Goal: Task Accomplishment & Management: Manage account settings

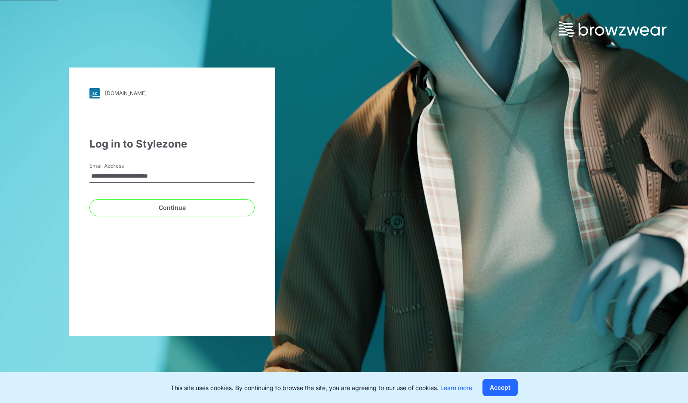
click at [174, 213] on button "Continue" at bounding box center [171, 207] width 165 height 17
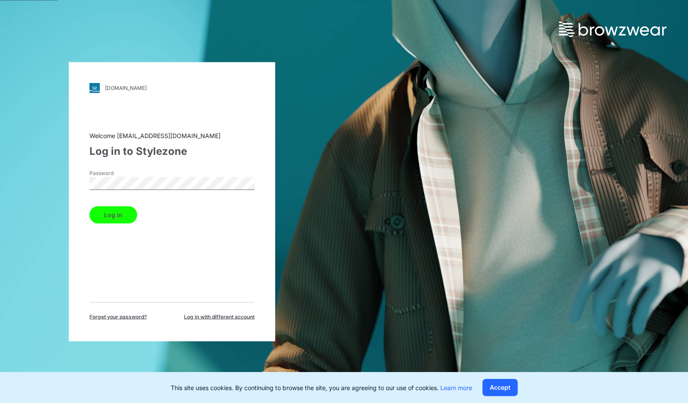
click at [112, 217] on button "Log in" at bounding box center [113, 214] width 48 height 17
